Goal: Transaction & Acquisition: Purchase product/service

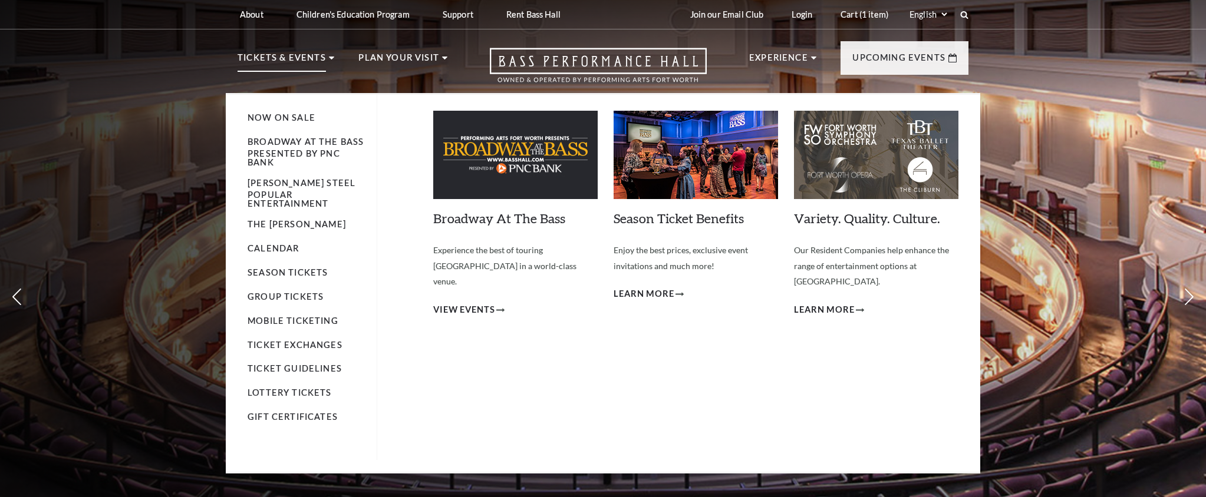
click at [287, 269] on li "Season Tickets" at bounding box center [306, 273] width 117 height 15
click at [289, 268] on link "Season Tickets" at bounding box center [288, 273] width 80 height 10
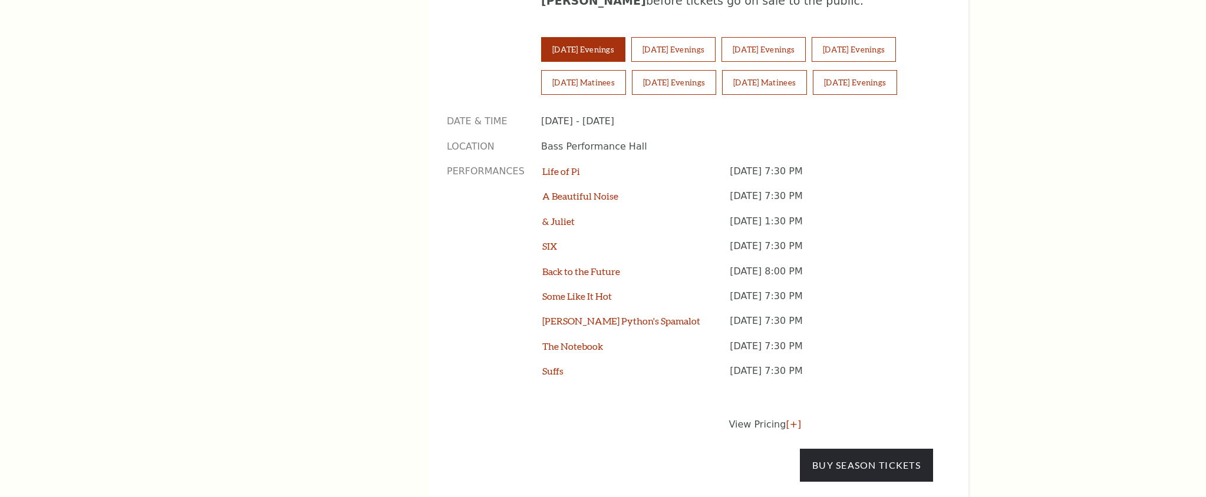
scroll to position [901, 0]
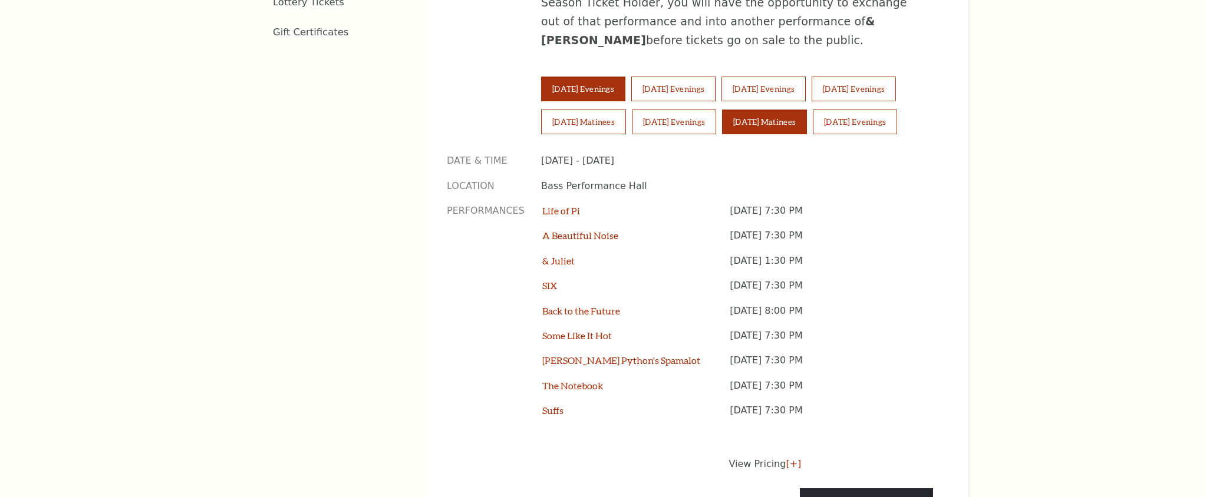
click at [773, 110] on button "[DATE] Matinees" at bounding box center [764, 122] width 85 height 25
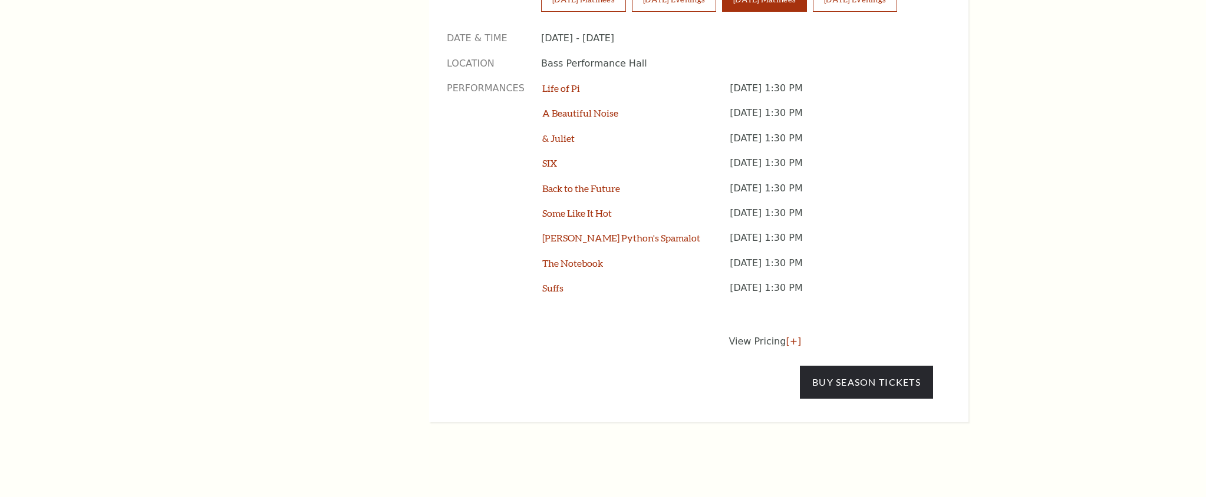
scroll to position [1081, 0]
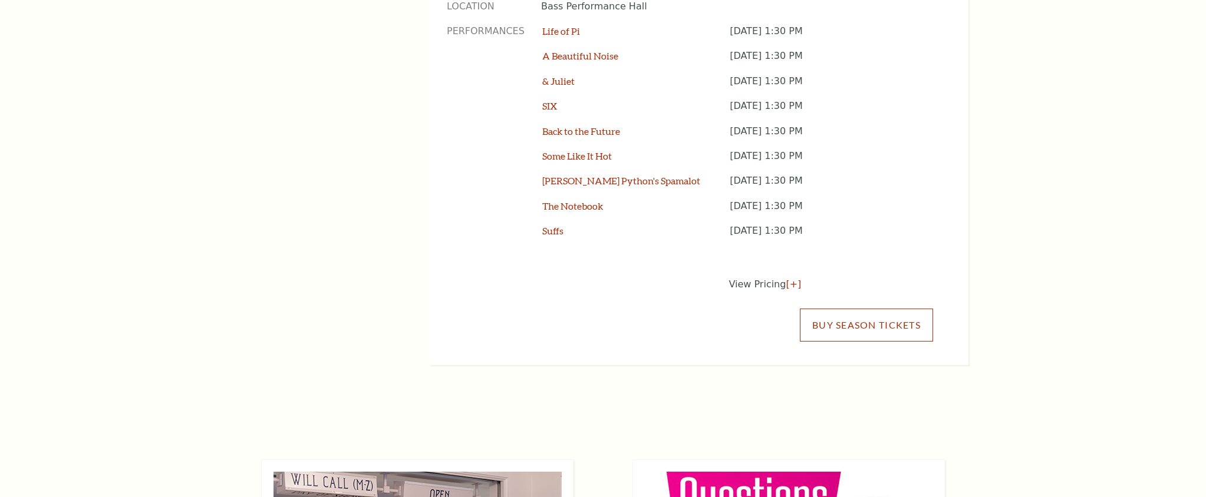
click at [888, 309] on link "Buy Season Tickets" at bounding box center [866, 325] width 133 height 33
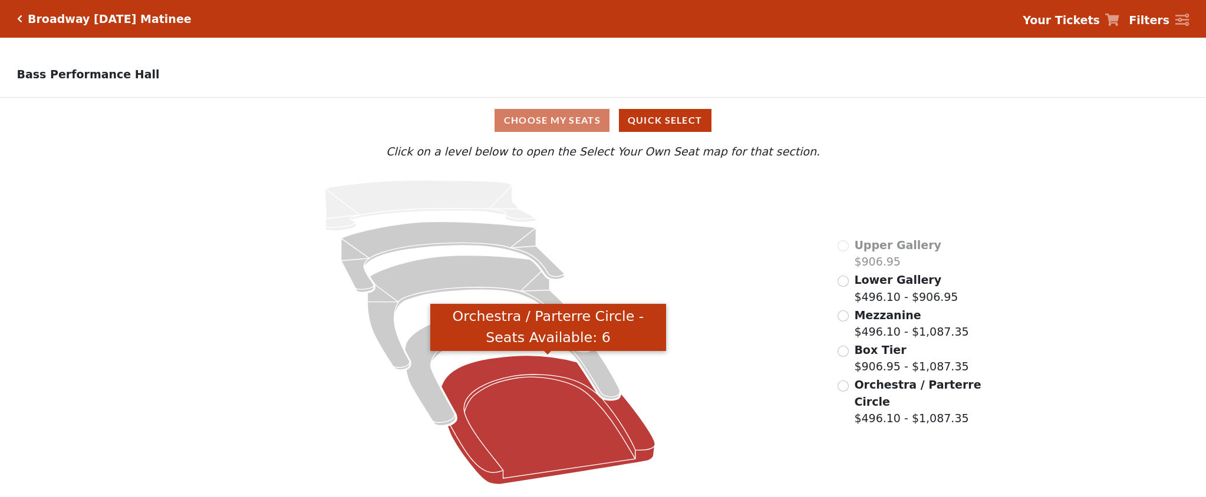
click at [532, 400] on icon "Orchestra / Parterre Circle - Seats Available: 6" at bounding box center [548, 420] width 214 height 129
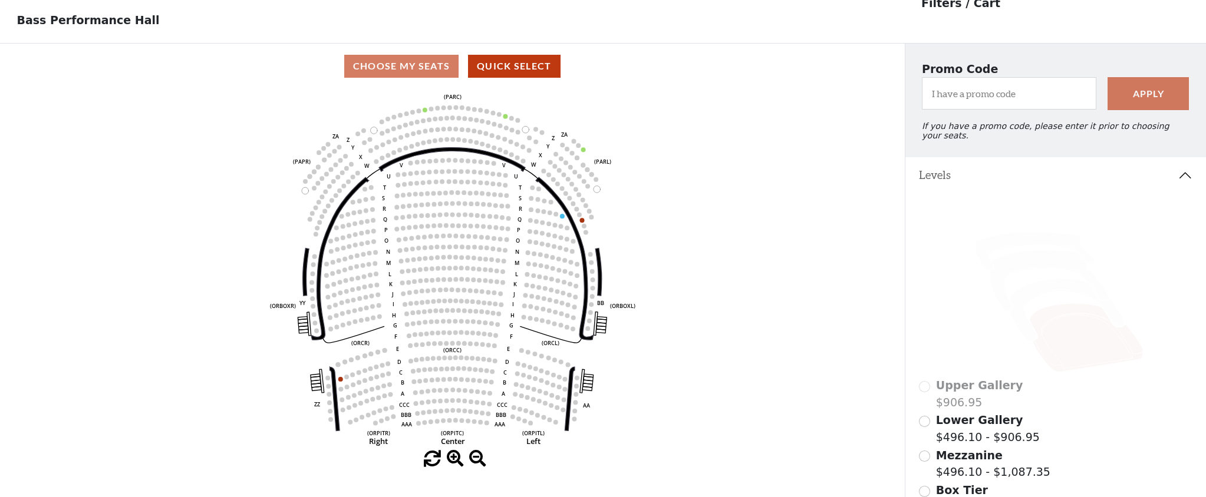
scroll to position [55, 0]
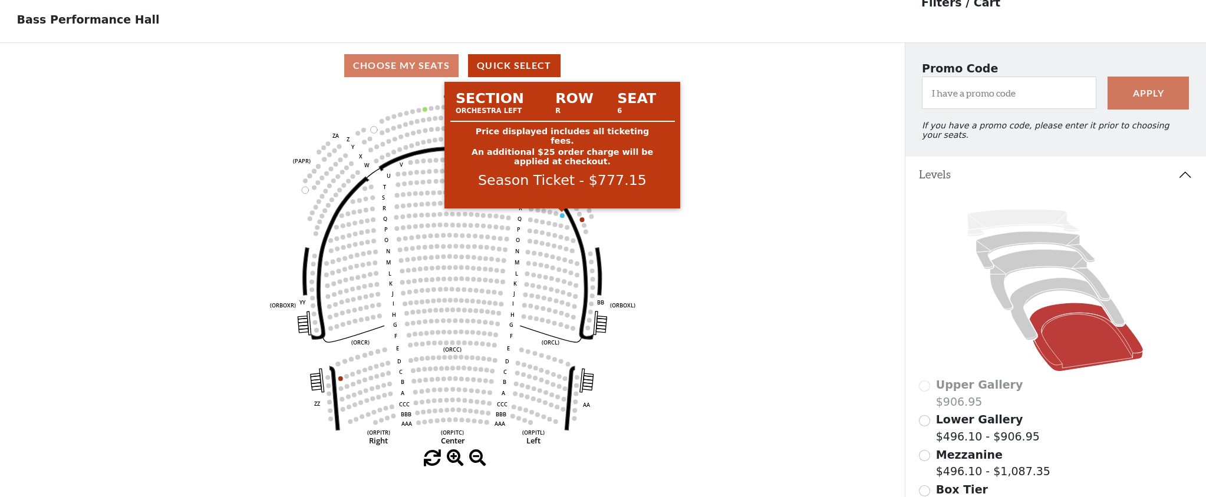
click at [562, 216] on circle at bounding box center [562, 215] width 5 height 5
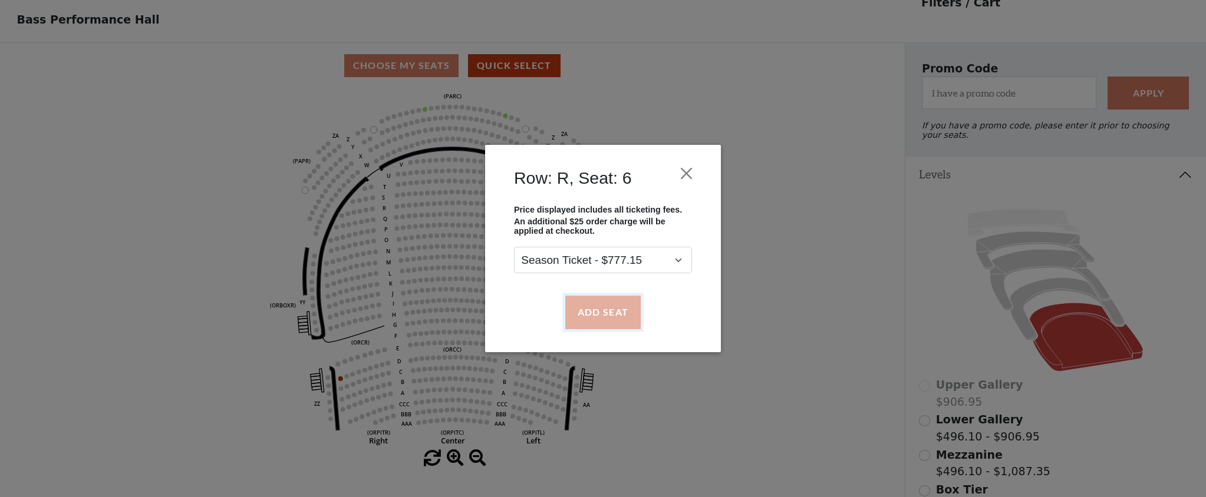
click at [609, 312] on button "Add Seat" at bounding box center [602, 312] width 75 height 33
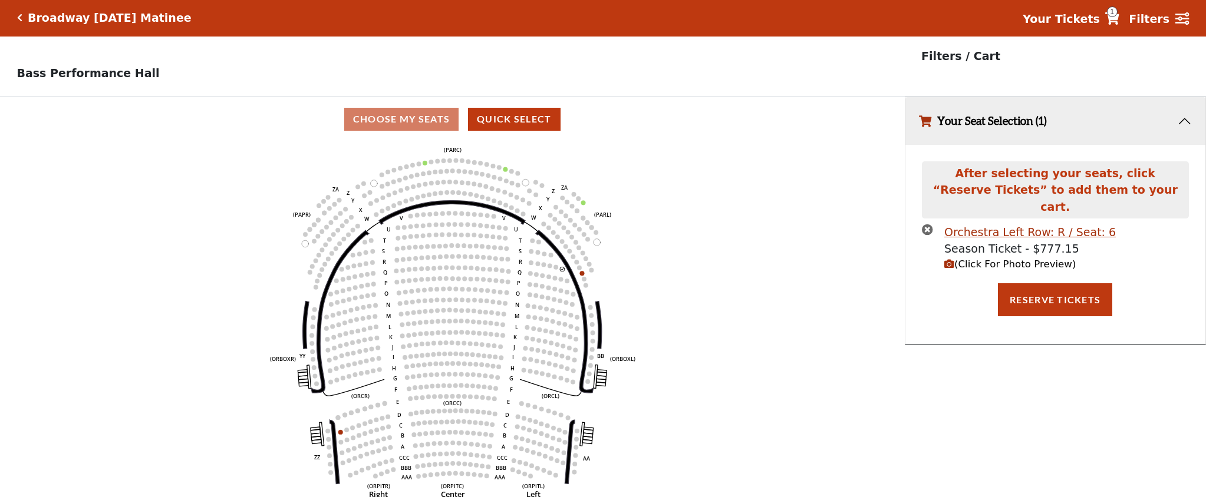
scroll to position [0, 0]
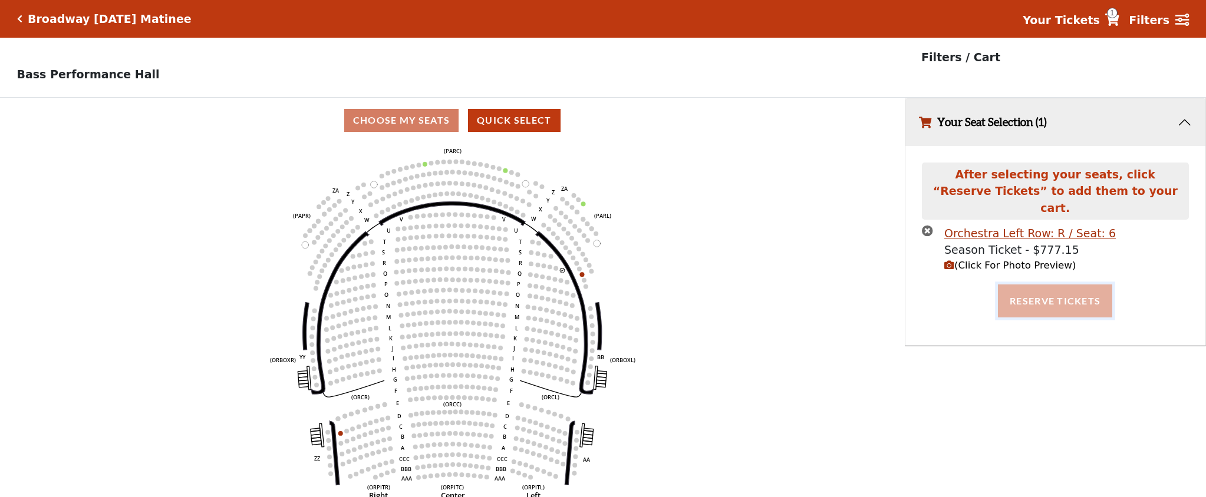
click at [1037, 285] on button "Reserve Tickets" at bounding box center [1055, 301] width 114 height 33
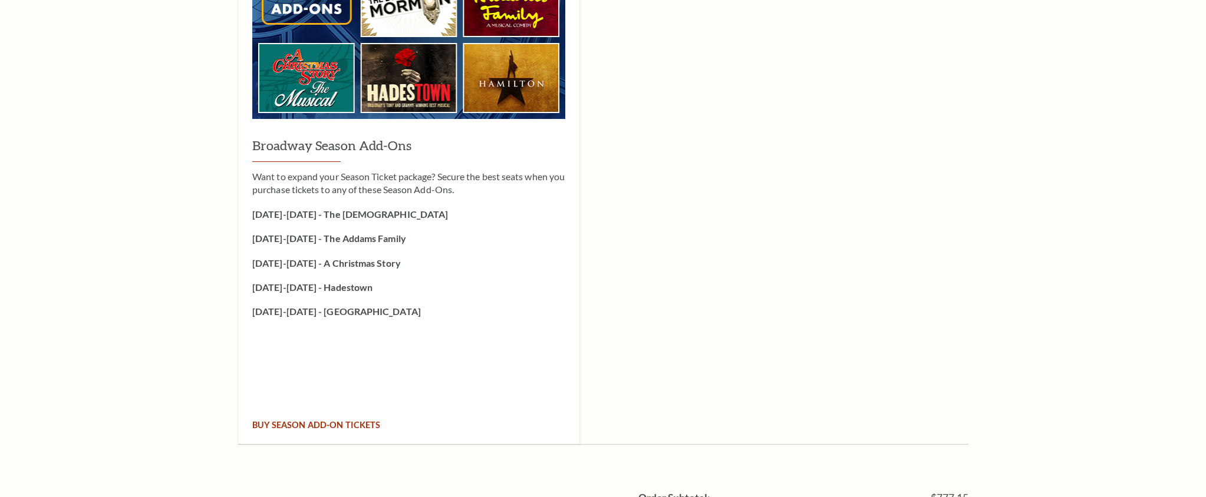
scroll to position [2124, 0]
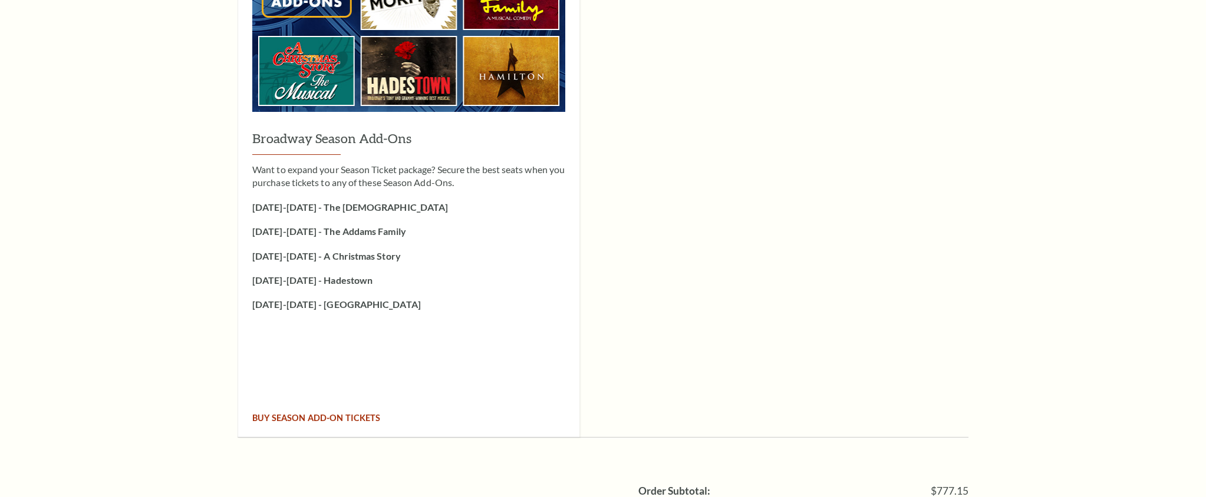
click at [365, 413] on span "Buy Season Add-On tickets" at bounding box center [316, 418] width 128 height 10
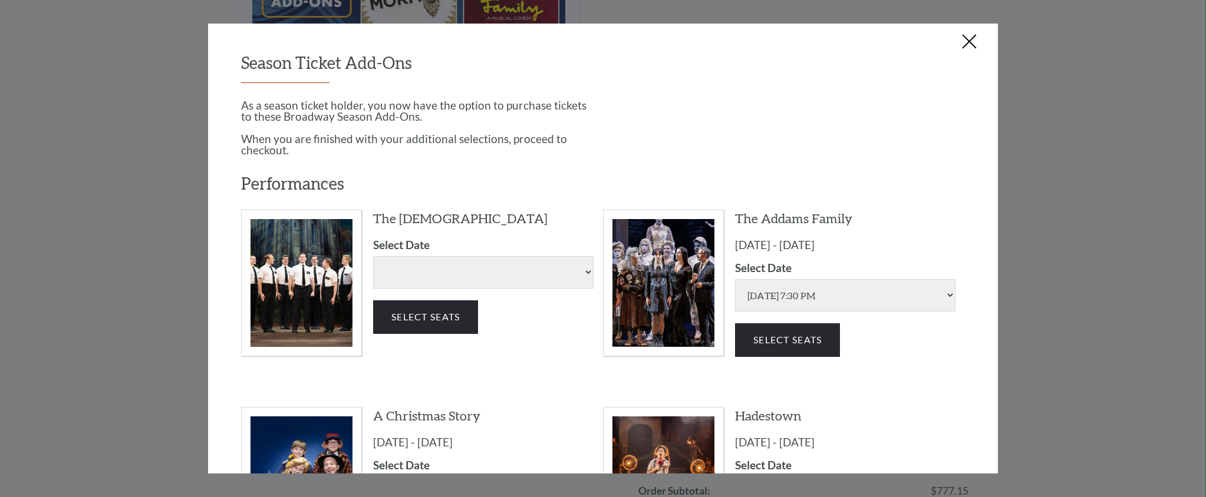
click at [965, 38] on button "Close this dialog window" at bounding box center [969, 42] width 19 height 19
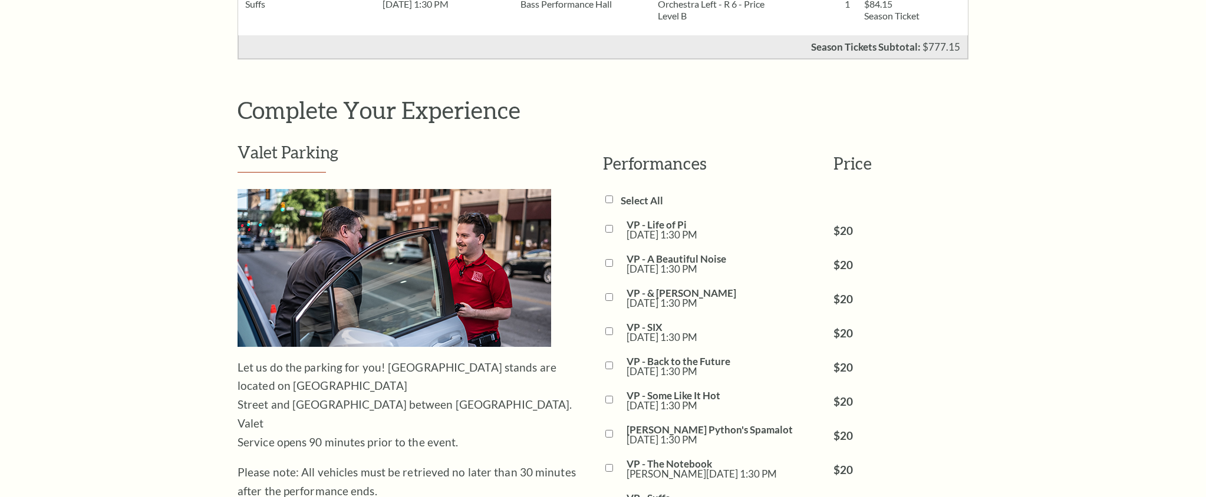
scroll to position [1044, 0]
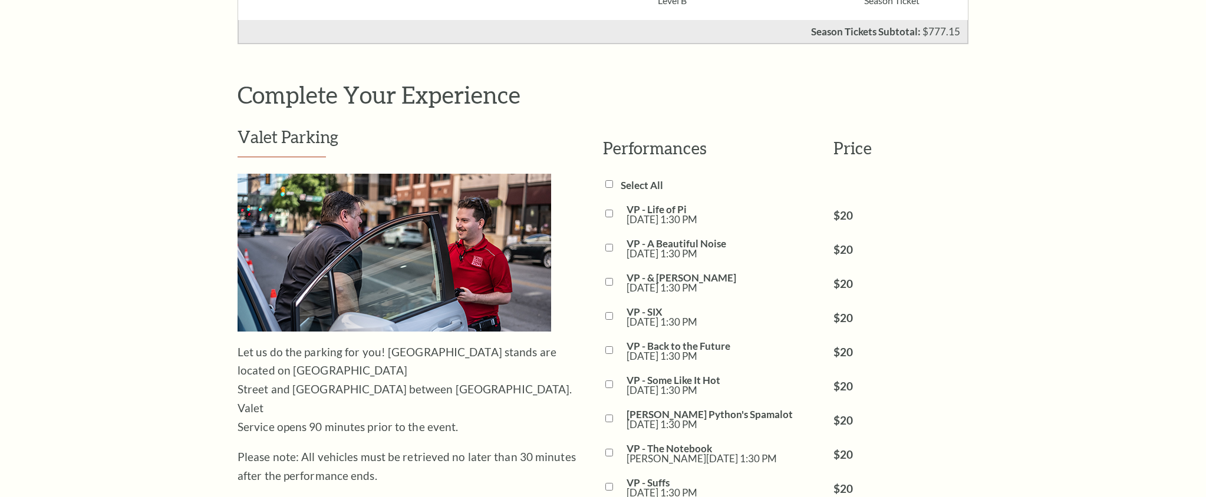
click at [199, 123] on div "Notice × Tickets cannot be removed during a Ticket Exchange. Choose Start Over …" at bounding box center [603, 414] width 1206 height 2739
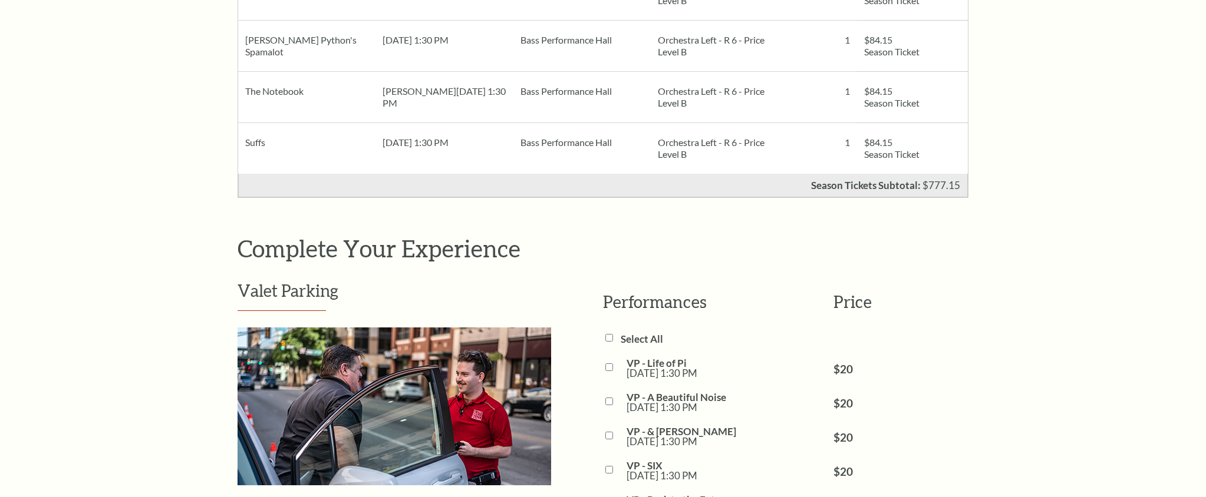
scroll to position [895, 0]
